Goal: Task Accomplishment & Management: Manage account settings

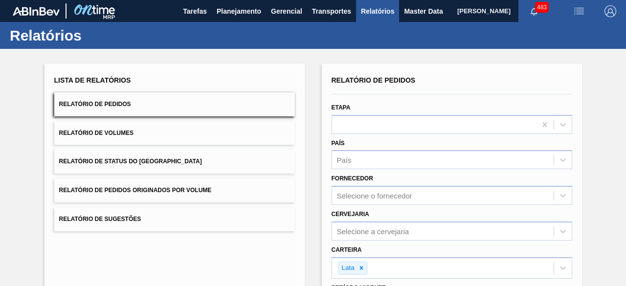
scroll to position [147, 0]
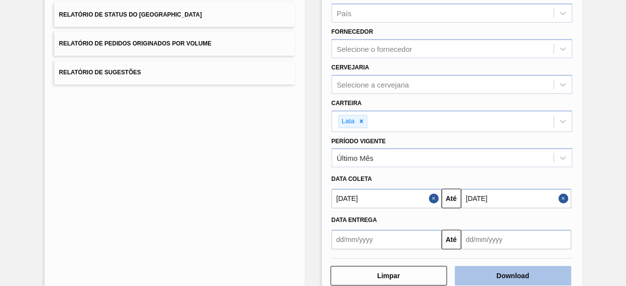
click at [536, 267] on button "Download" at bounding box center [513, 276] width 116 height 20
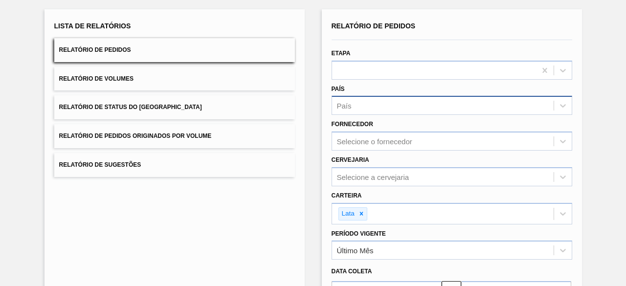
scroll to position [0, 0]
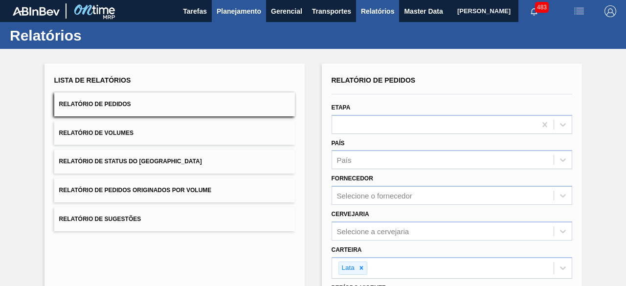
click at [240, 14] on span "Planejamento" at bounding box center [239, 11] width 44 height 12
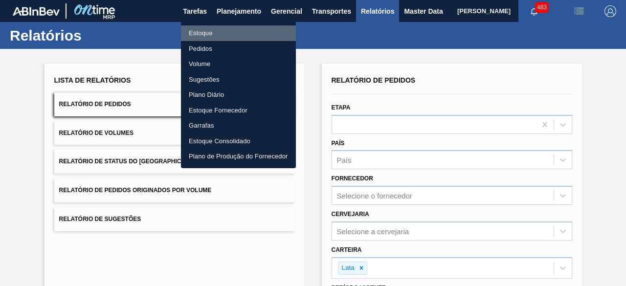
click at [215, 32] on li "Estoque" at bounding box center [238, 33] width 115 height 16
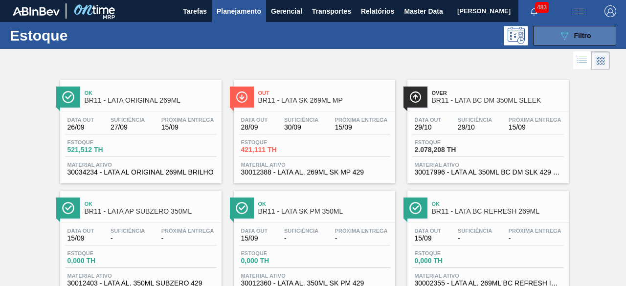
click at [548, 35] on button "089F7B8B-B2A5-4AFE-B5C0-19BA573D28AC Filtro" at bounding box center [574, 36] width 83 height 20
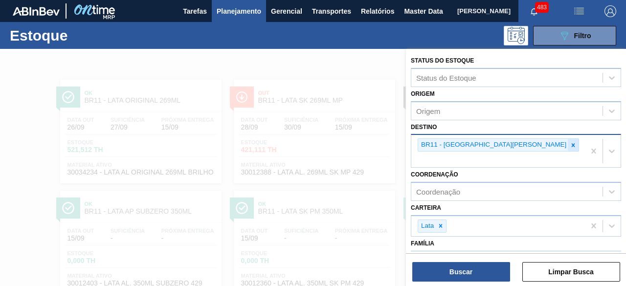
click at [567, 148] on div at bounding box center [572, 145] width 11 height 12
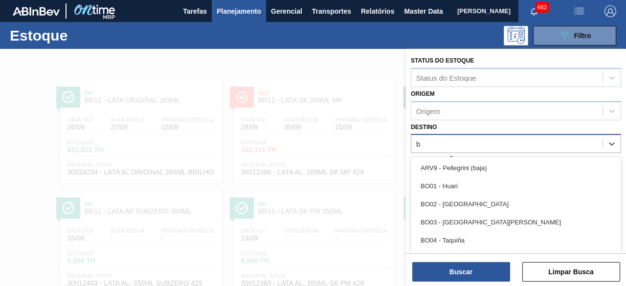
scroll to position [21, 0]
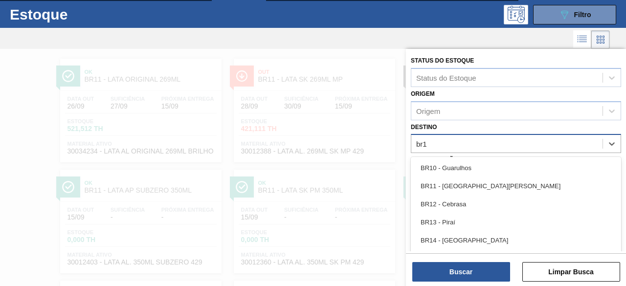
type input "br12"
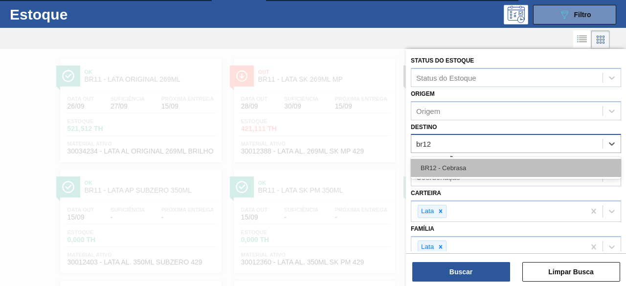
click at [464, 169] on div "BR12 - Cebrasa" at bounding box center [516, 168] width 210 height 18
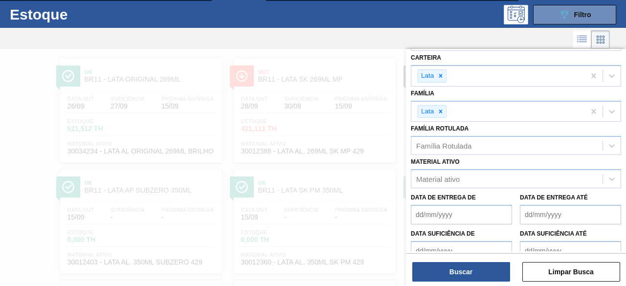
scroll to position [185, 0]
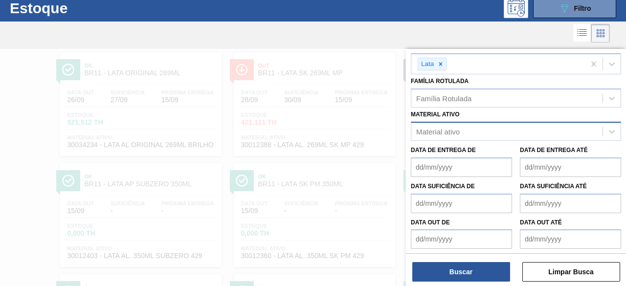
click at [457, 130] on div "Material ativo" at bounding box center [437, 132] width 43 height 8
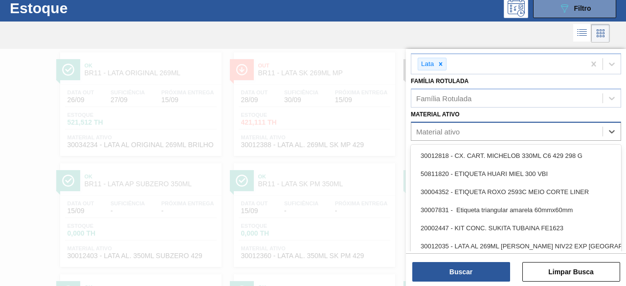
scroll to position [28, 0]
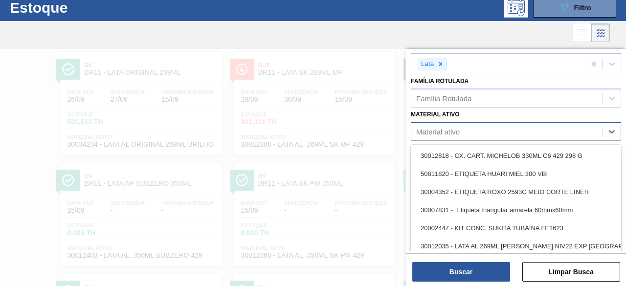
paste ativo "30012399"
type ativo "30012399"
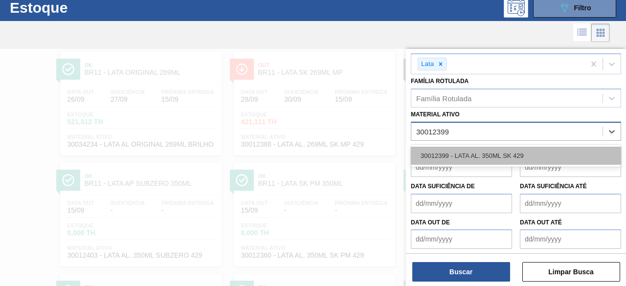
click at [456, 153] on div "30012399 - LATA AL. 350ML SK 429" at bounding box center [516, 156] width 210 height 18
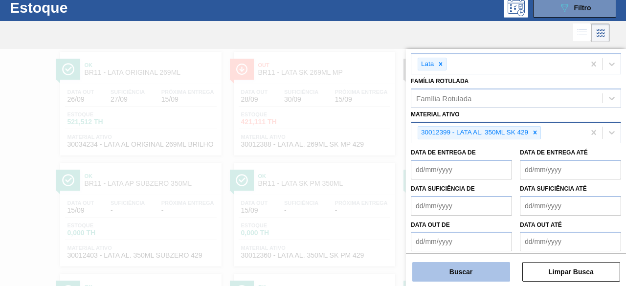
click at [470, 273] on button "Buscar" at bounding box center [461, 272] width 98 height 20
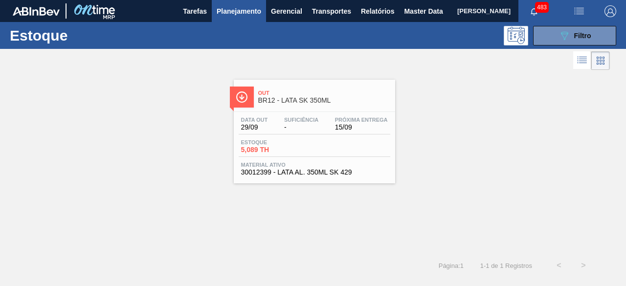
click at [311, 145] on div "Estoque 5,089 TH" at bounding box center [275, 146] width 73 height 14
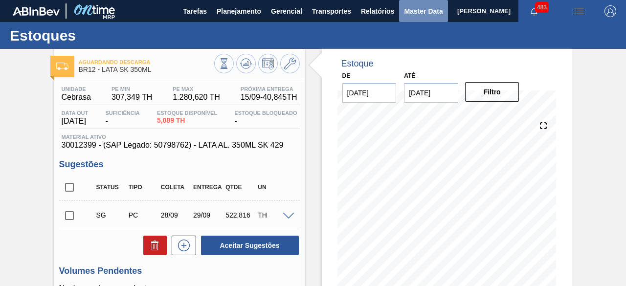
click at [417, 6] on span "Master Data" at bounding box center [423, 11] width 39 height 12
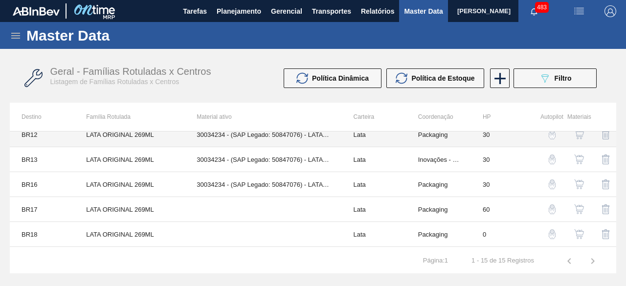
scroll to position [147, 0]
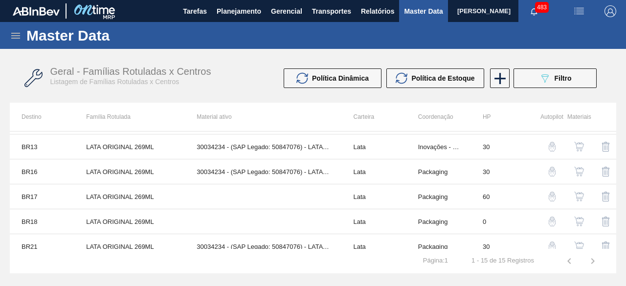
click at [574, 218] on img "button" at bounding box center [579, 222] width 10 height 10
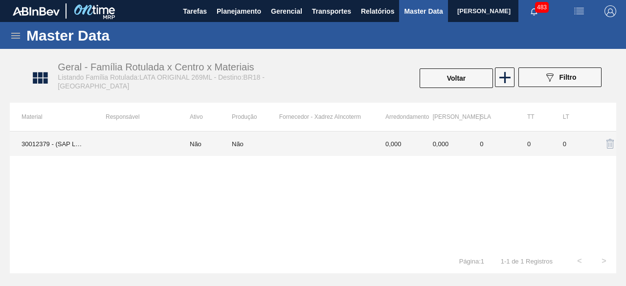
click at [44, 150] on td "30012379 - (SAP Legado: 50798802) - LATA AL. ORIG 269ML 429" at bounding box center [52, 143] width 84 height 24
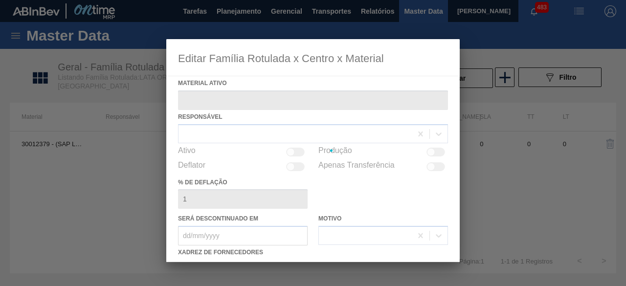
type ativo "30012379 - (SAP Legado: 50798802) - LATA AL. ORIG 269ML 429"
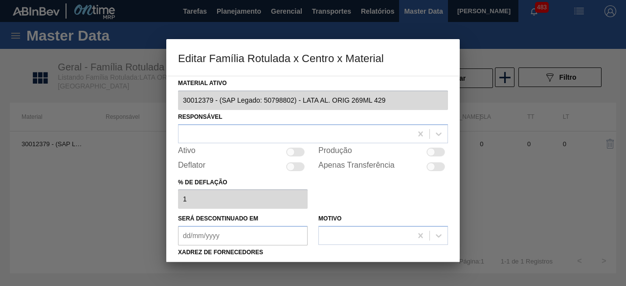
scroll to position [147, 0]
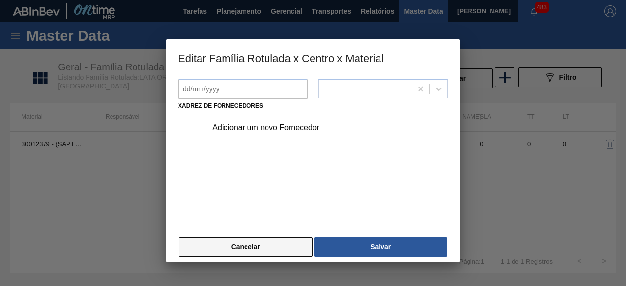
click at [292, 250] on button "Cancelar" at bounding box center [245, 247] width 133 height 20
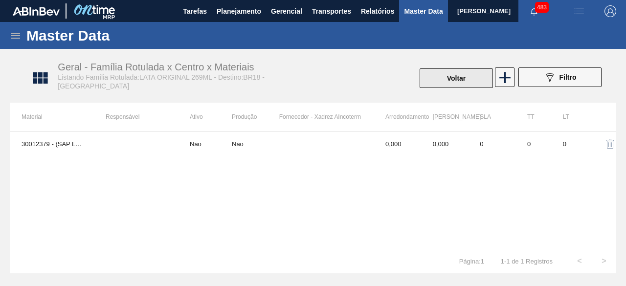
click at [458, 77] on button "Voltar" at bounding box center [455, 78] width 73 height 20
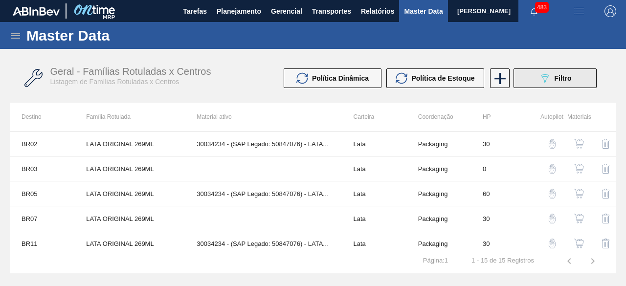
click at [529, 78] on button "089F7B8B-B2A5-4AFE-B5C0-19BA573D28AC Filtro" at bounding box center [554, 78] width 83 height 20
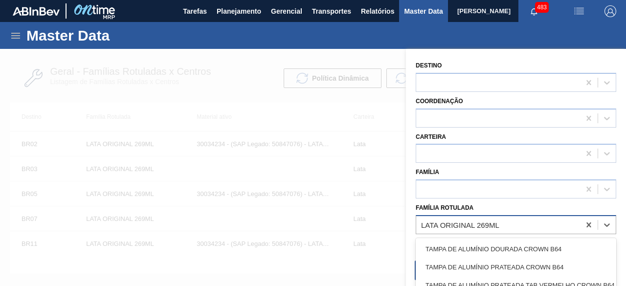
click at [493, 223] on div "LATA ORIGINAL 269ML" at bounding box center [460, 224] width 78 height 8
type Rotulada "lata sk beats"
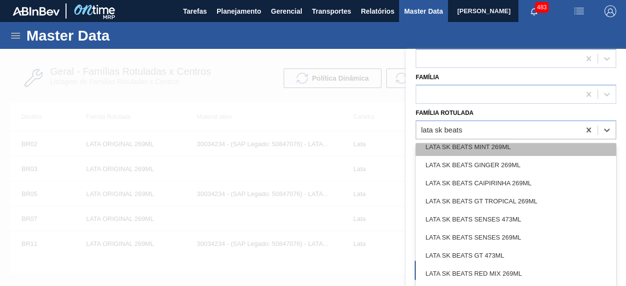
scroll to position [129, 0]
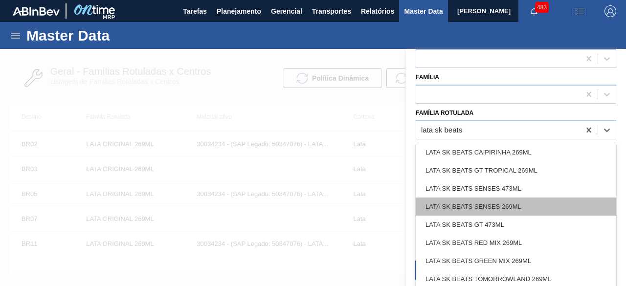
click at [513, 207] on div "LATA SK BEATS SENSES 269ML" at bounding box center [515, 206] width 200 height 18
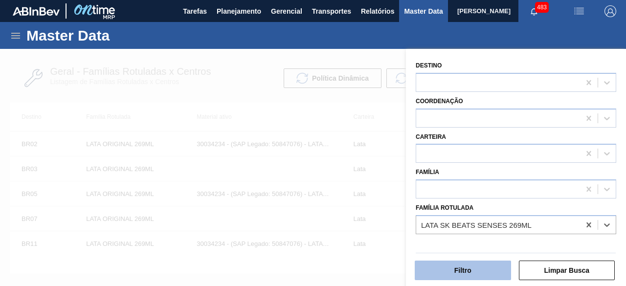
click at [471, 266] on button "Filtro" at bounding box center [462, 271] width 96 height 20
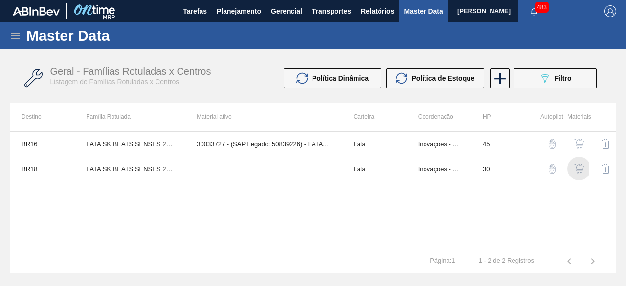
click at [579, 165] on img "button" at bounding box center [579, 169] width 10 height 10
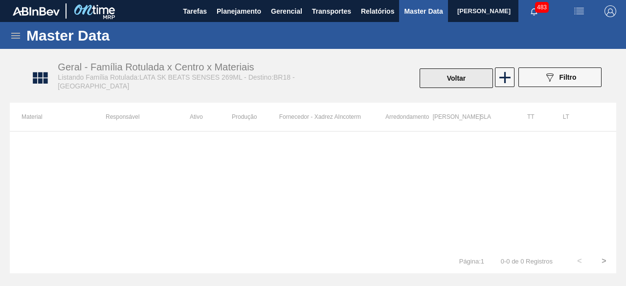
click at [474, 74] on button "Voltar" at bounding box center [455, 78] width 73 height 20
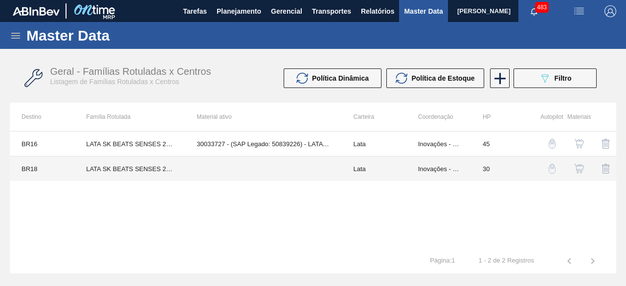
click at [140, 170] on td "LATA SK BEATS SENSES 269ML" at bounding box center [129, 168] width 110 height 25
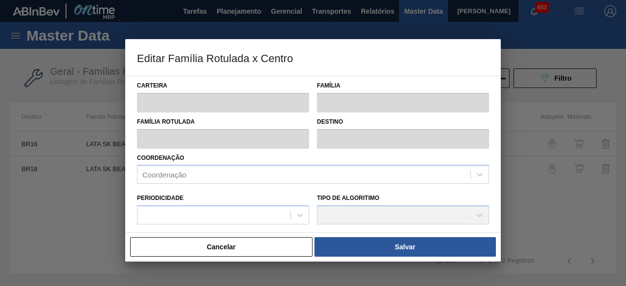
type input "Lata"
type input "LATA SK BEATS SENSES 269ML"
type input "BR18 - [GEOGRAPHIC_DATA]"
type input "0"
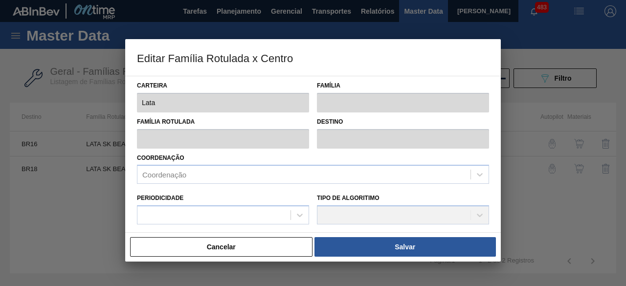
type input "30"
type input "0"
type input "100"
type input "0,000"
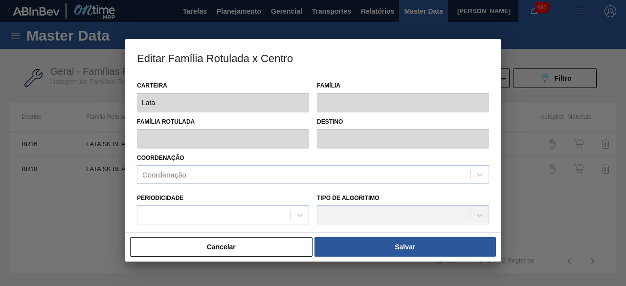
checkbox input "true"
